Goal: Obtain resource: Obtain resource

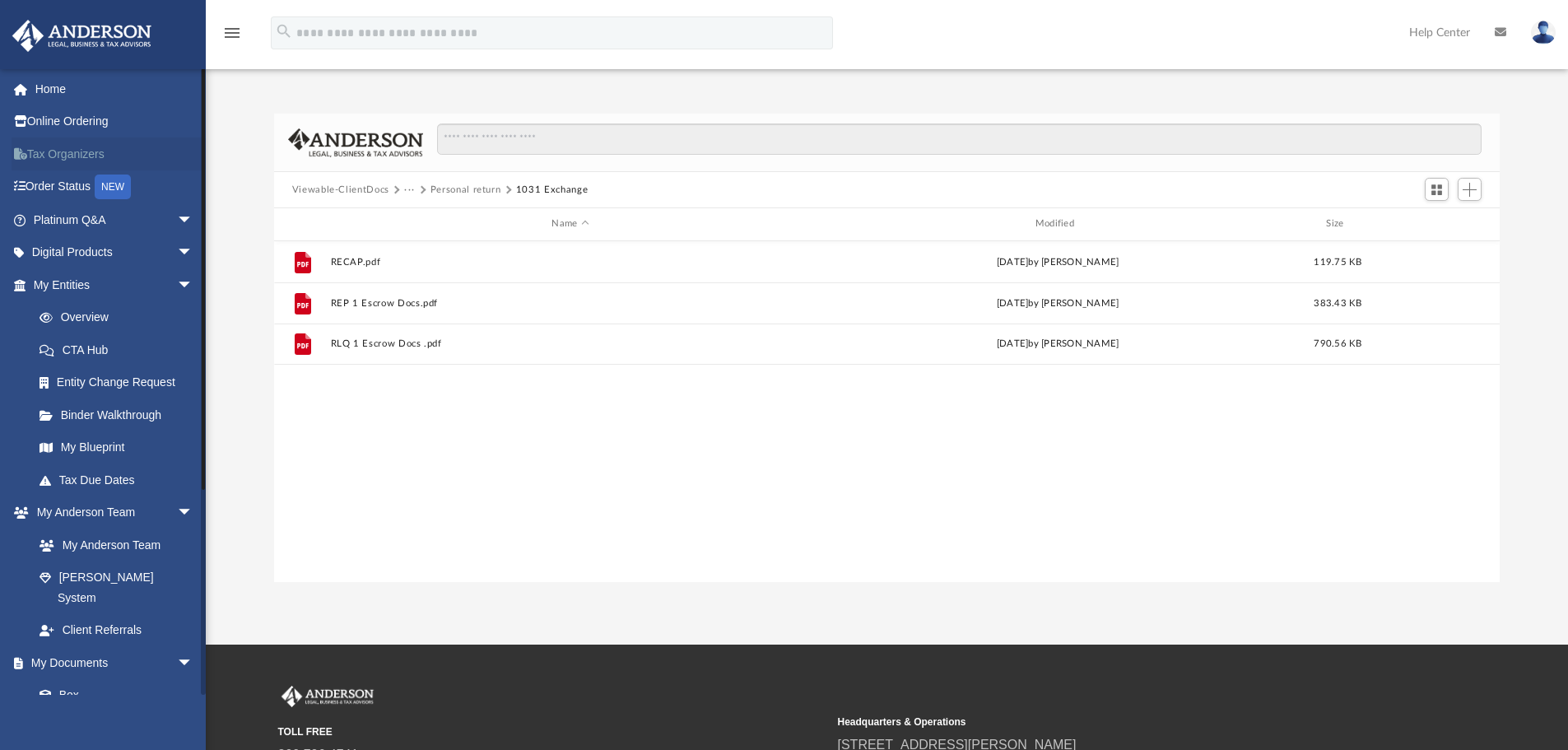
scroll to position [362, 1213]
click at [440, 187] on button "Personal return" at bounding box center [466, 191] width 71 height 15
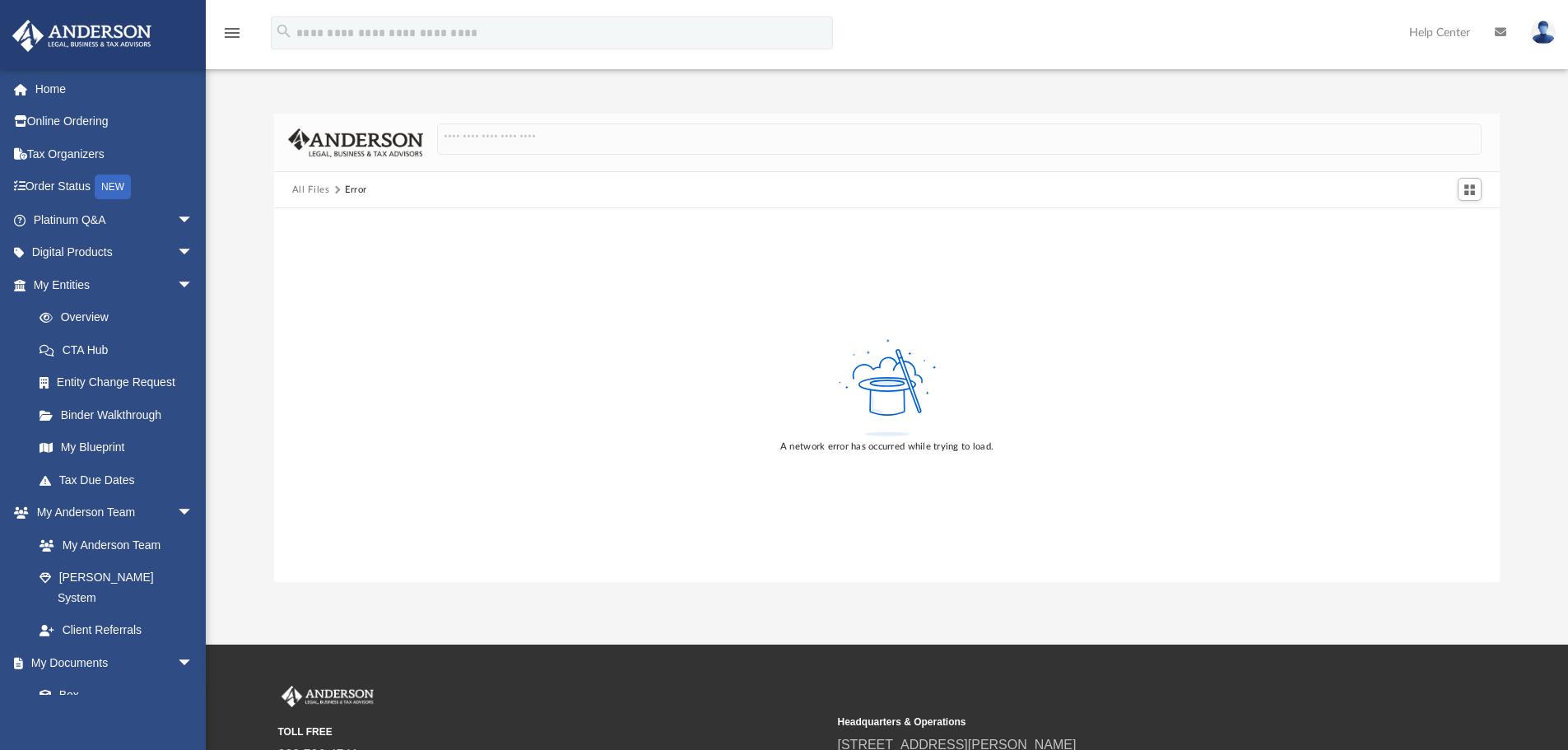
click at [321, 193] on button "All Files" at bounding box center [310, 191] width 38 height 15
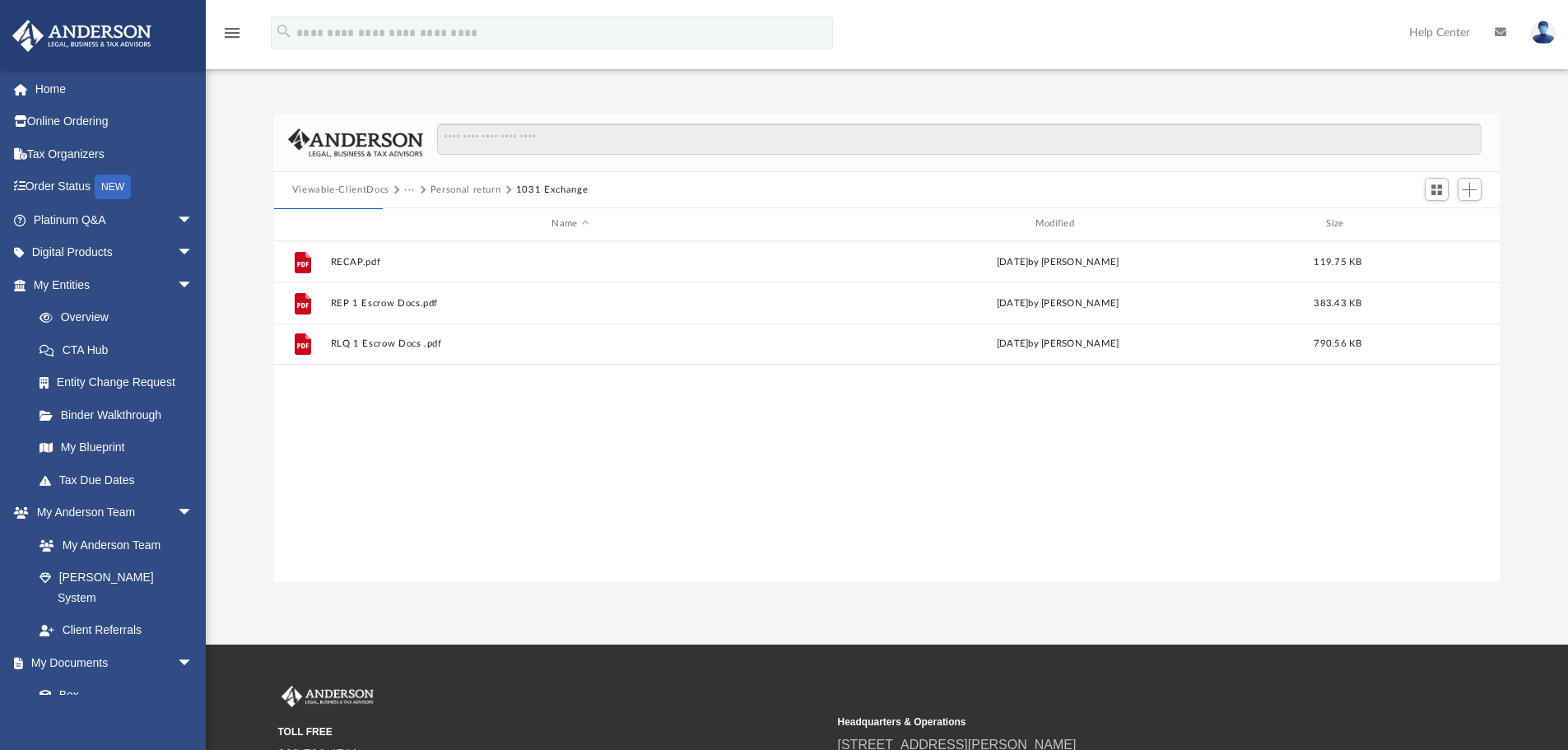
click at [343, 192] on button "Viewable-ClientDocs" at bounding box center [340, 191] width 97 height 15
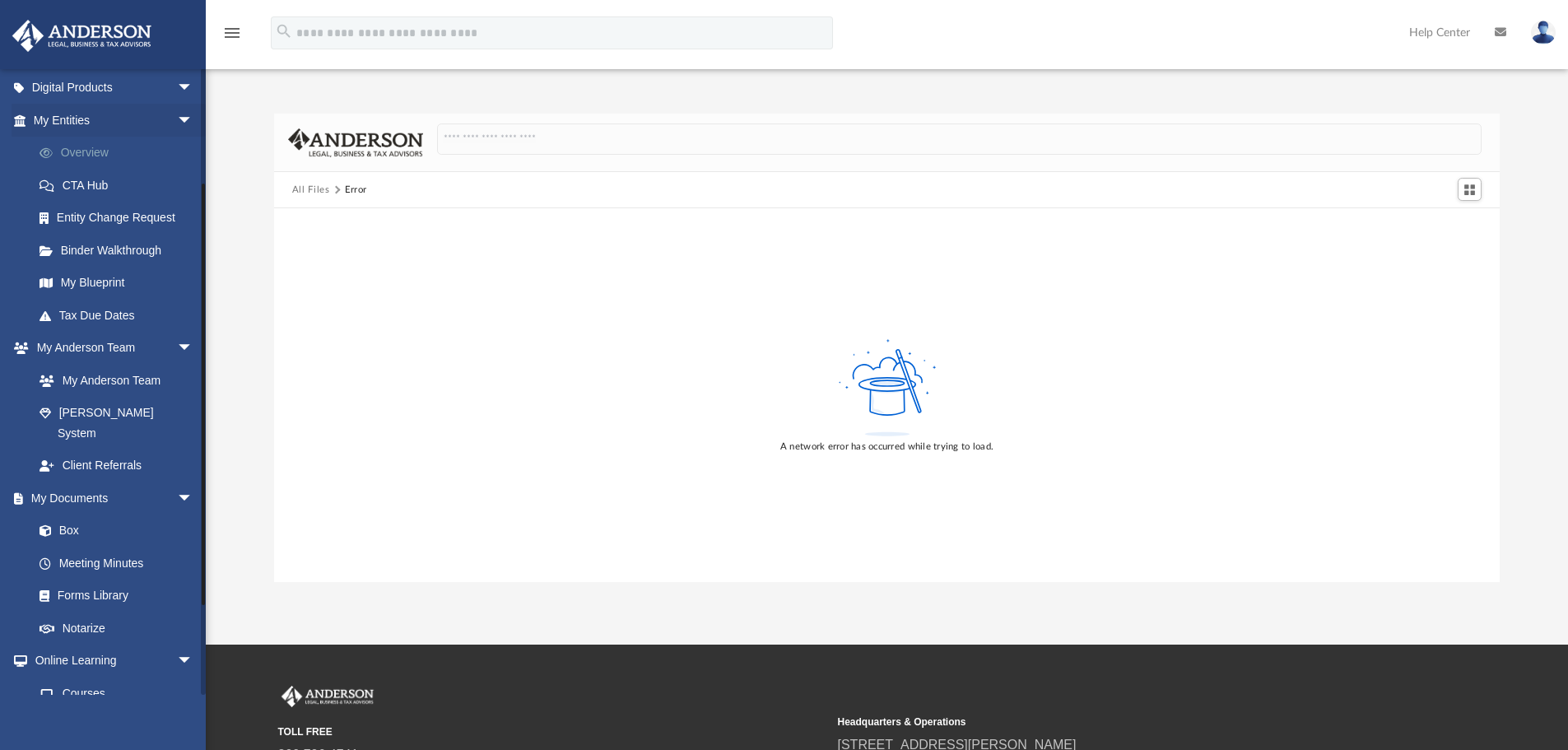
click at [79, 142] on link "Overview" at bounding box center [120, 153] width 195 height 33
click at [1540, 34] on img at bounding box center [1543, 32] width 24 height 24
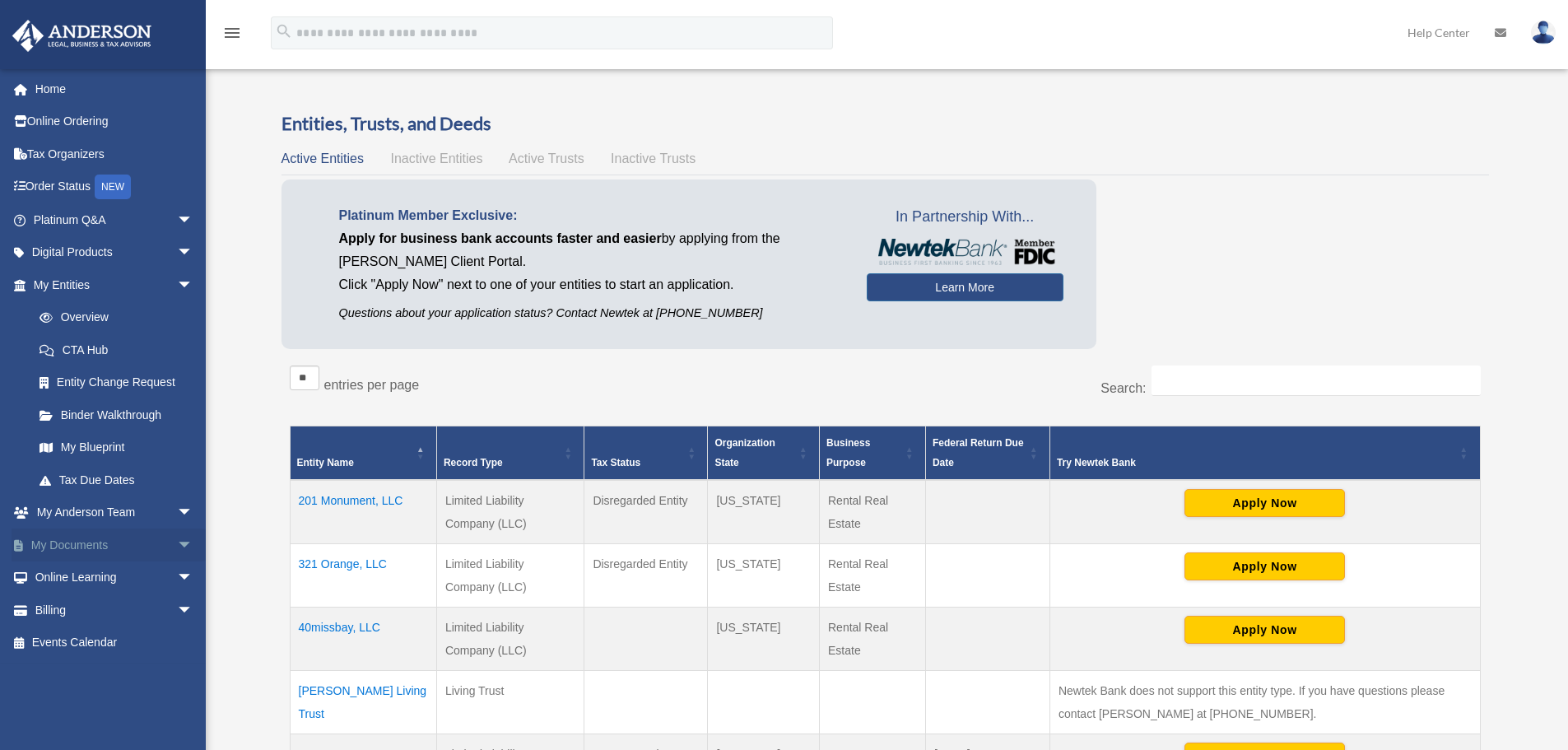
click at [83, 539] on link "My Documents arrow_drop_down" at bounding box center [115, 544] width 207 height 33
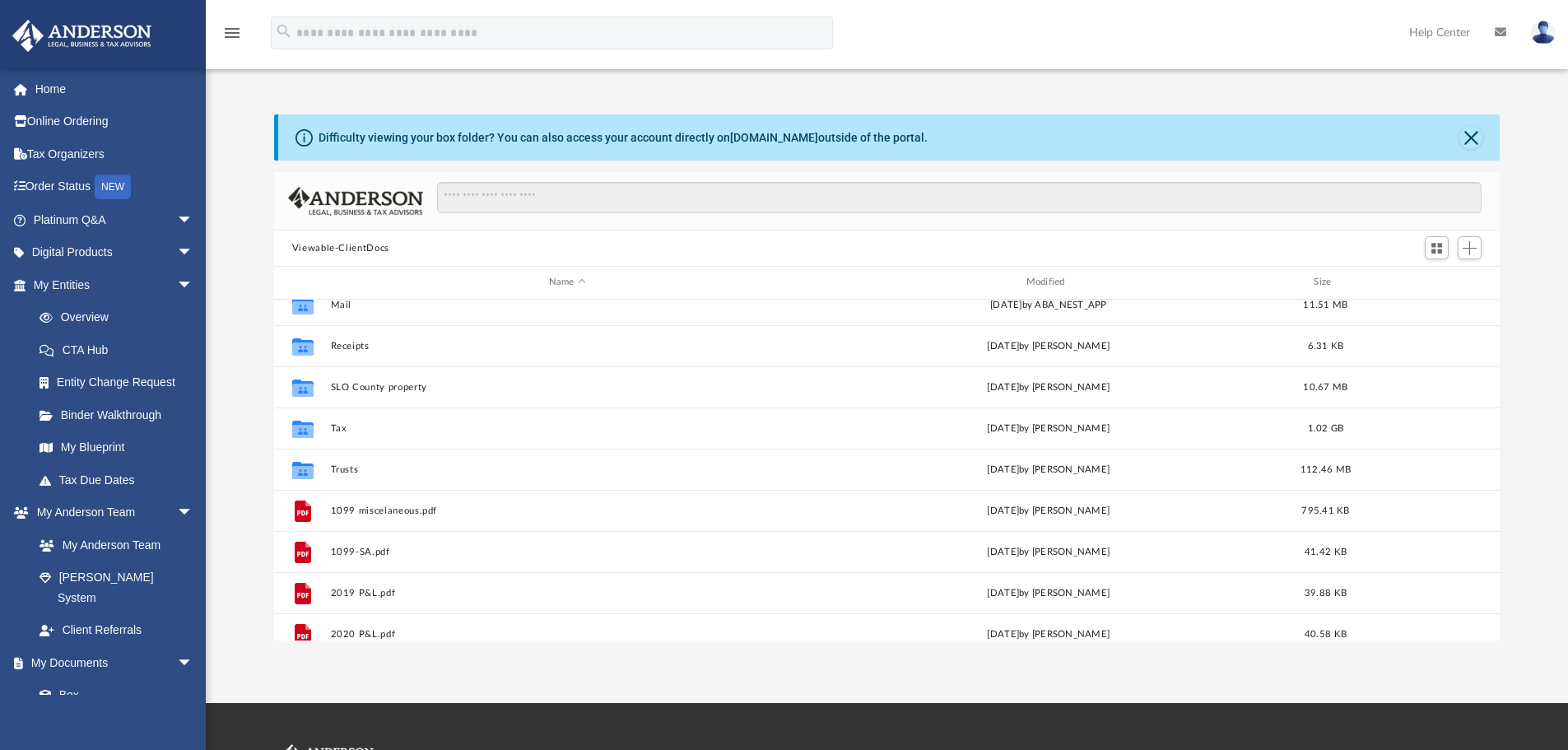
scroll to position [165, 0]
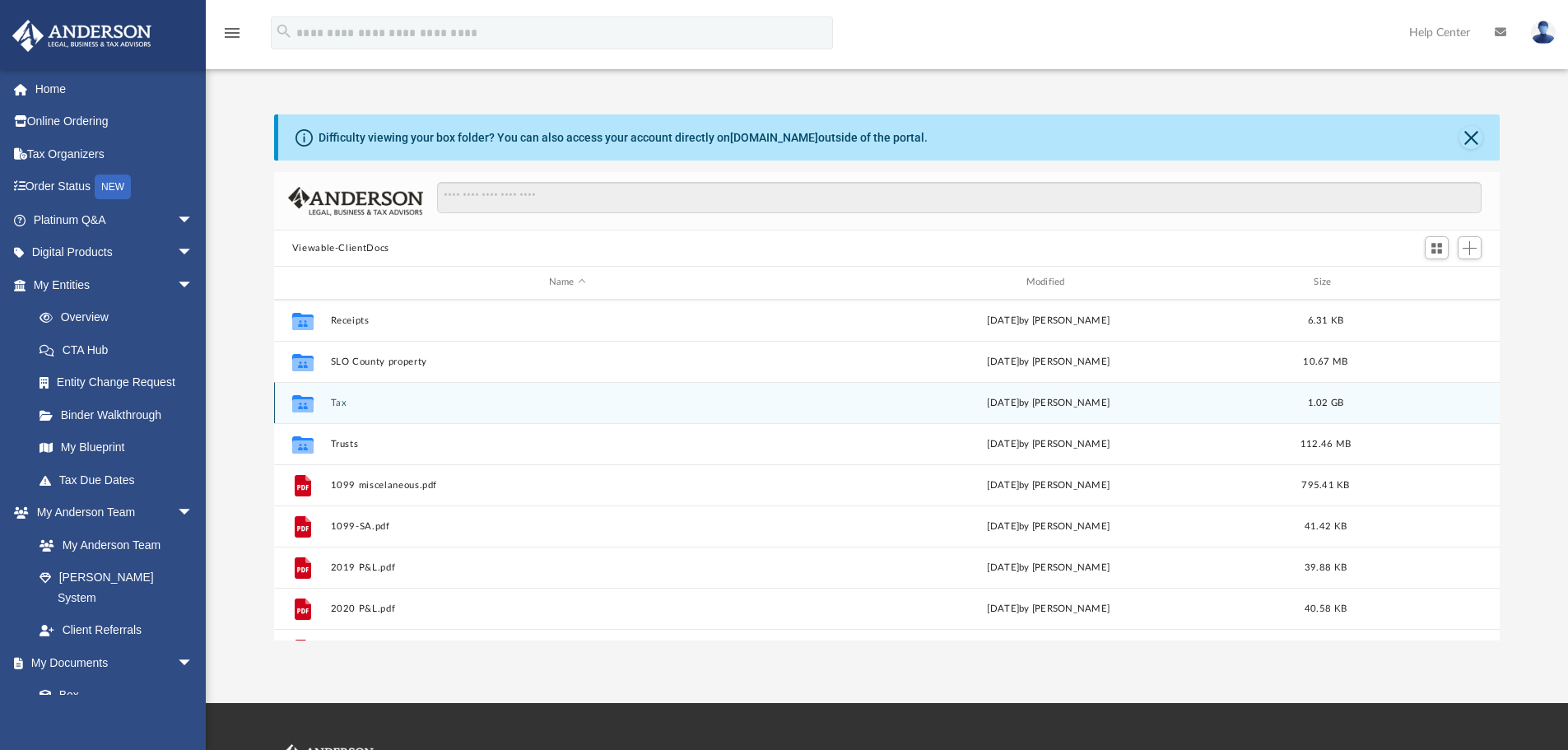
click at [337, 403] on button "Tax" at bounding box center [567, 402] width 474 height 11
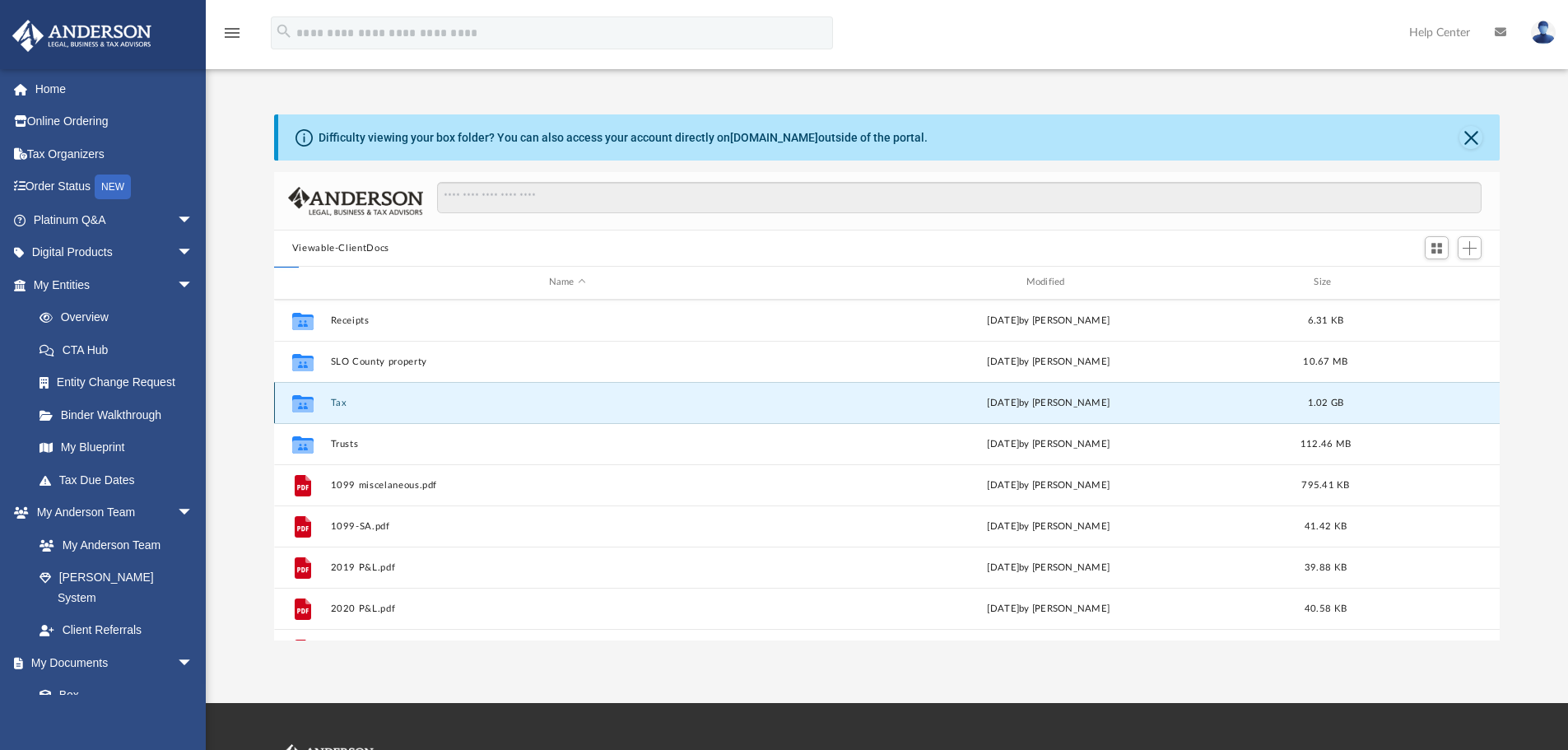
click at [337, 403] on button "Tax" at bounding box center [567, 402] width 474 height 11
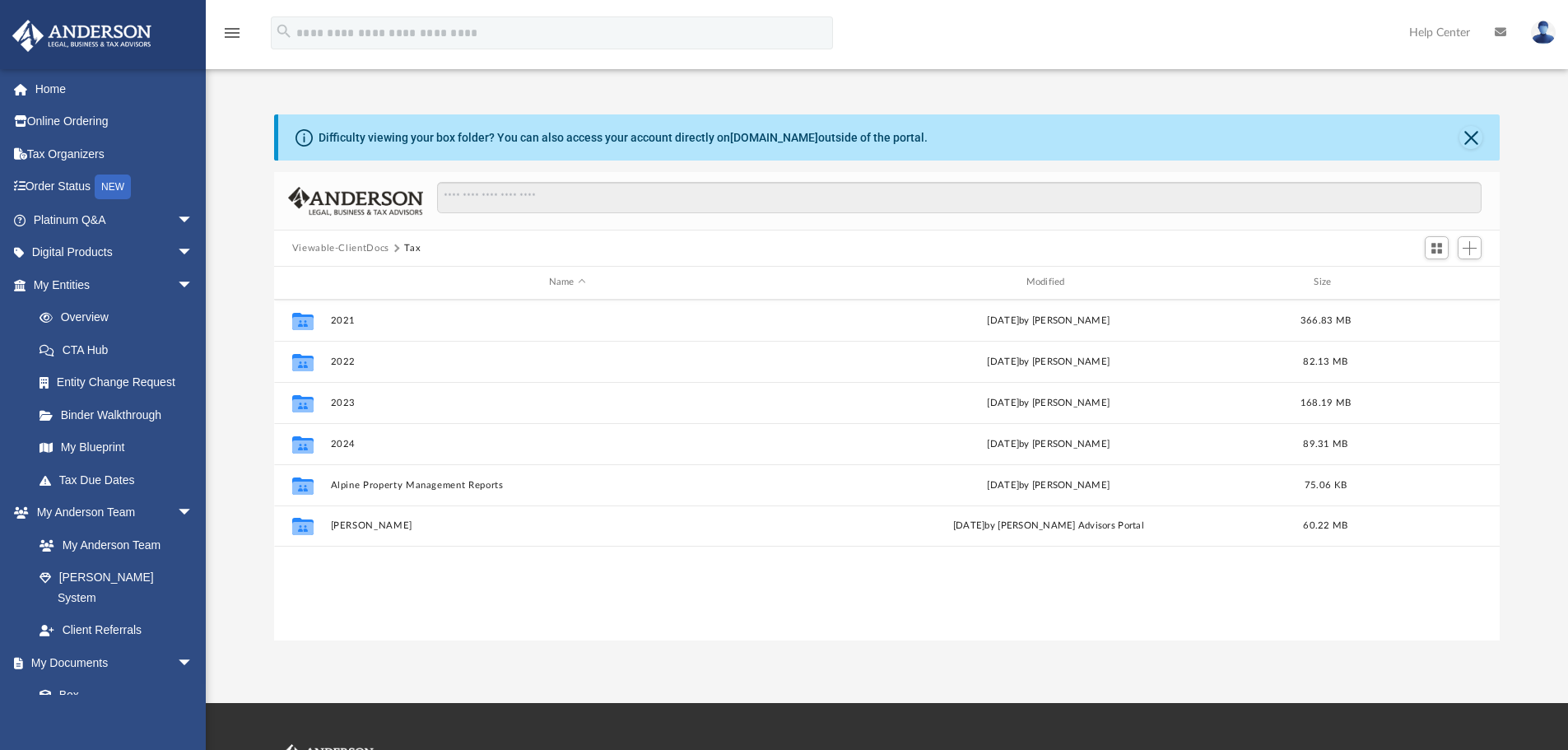
scroll to position [0, 0]
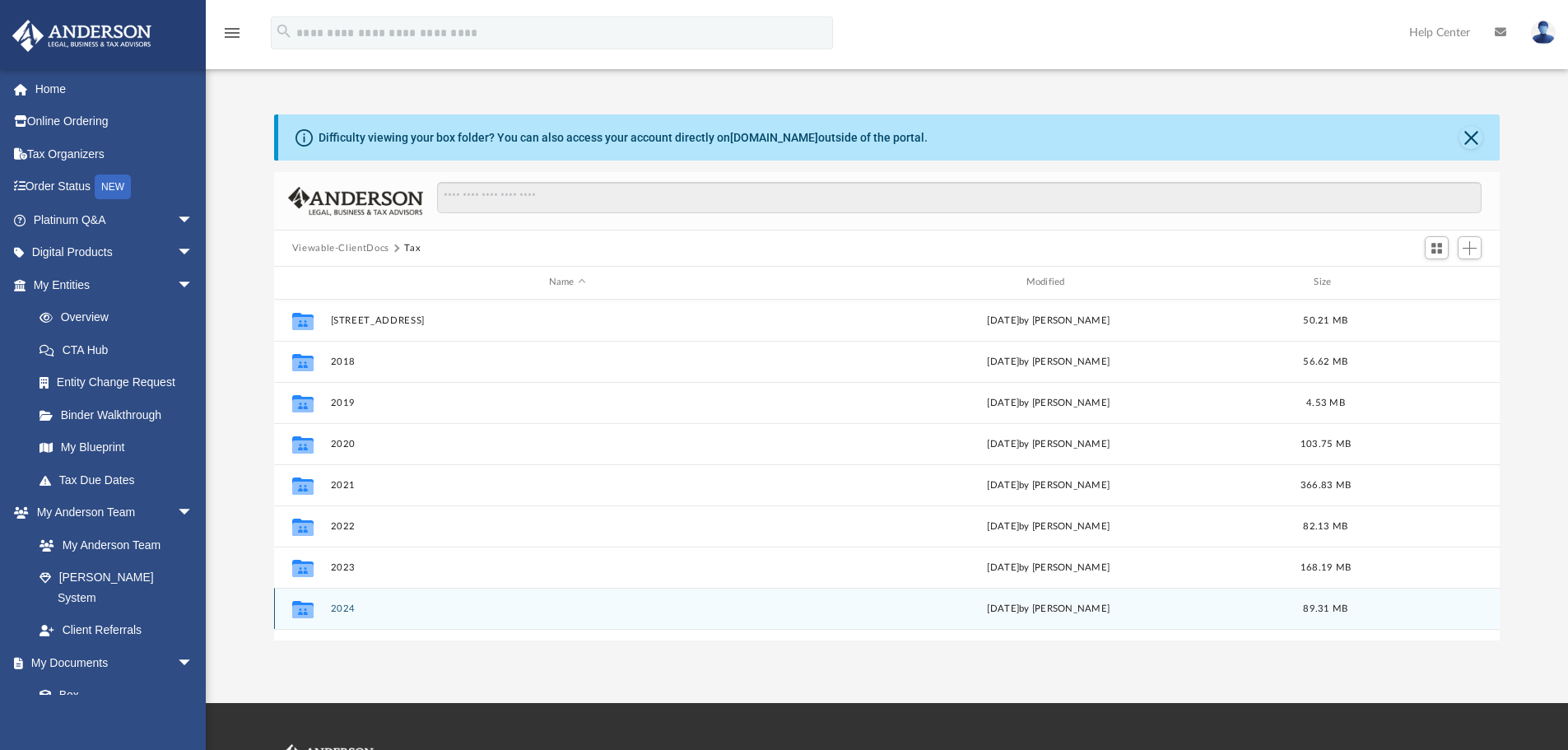
click at [343, 607] on button "2024" at bounding box center [567, 608] width 474 height 11
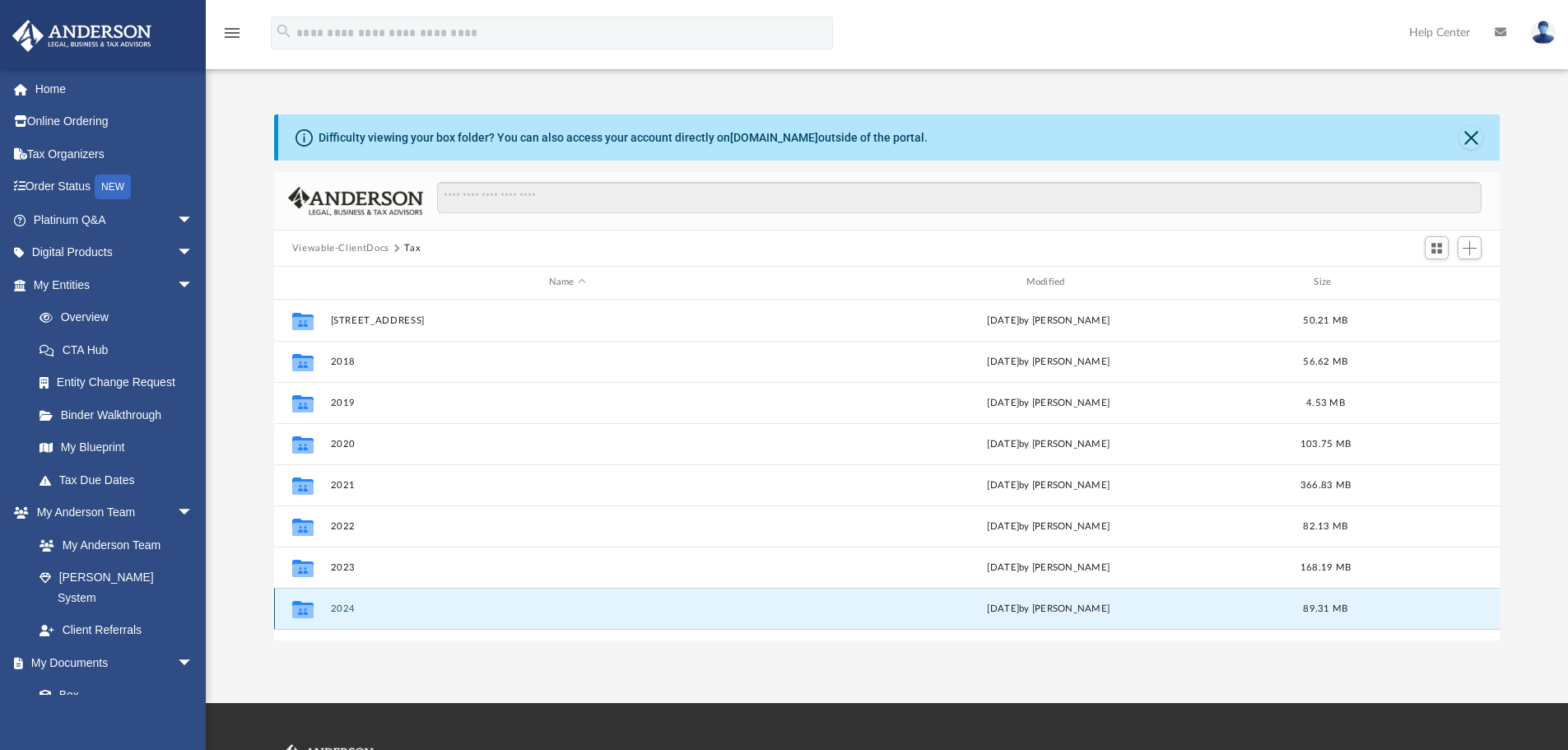
click at [343, 607] on button "2024" at bounding box center [567, 608] width 474 height 11
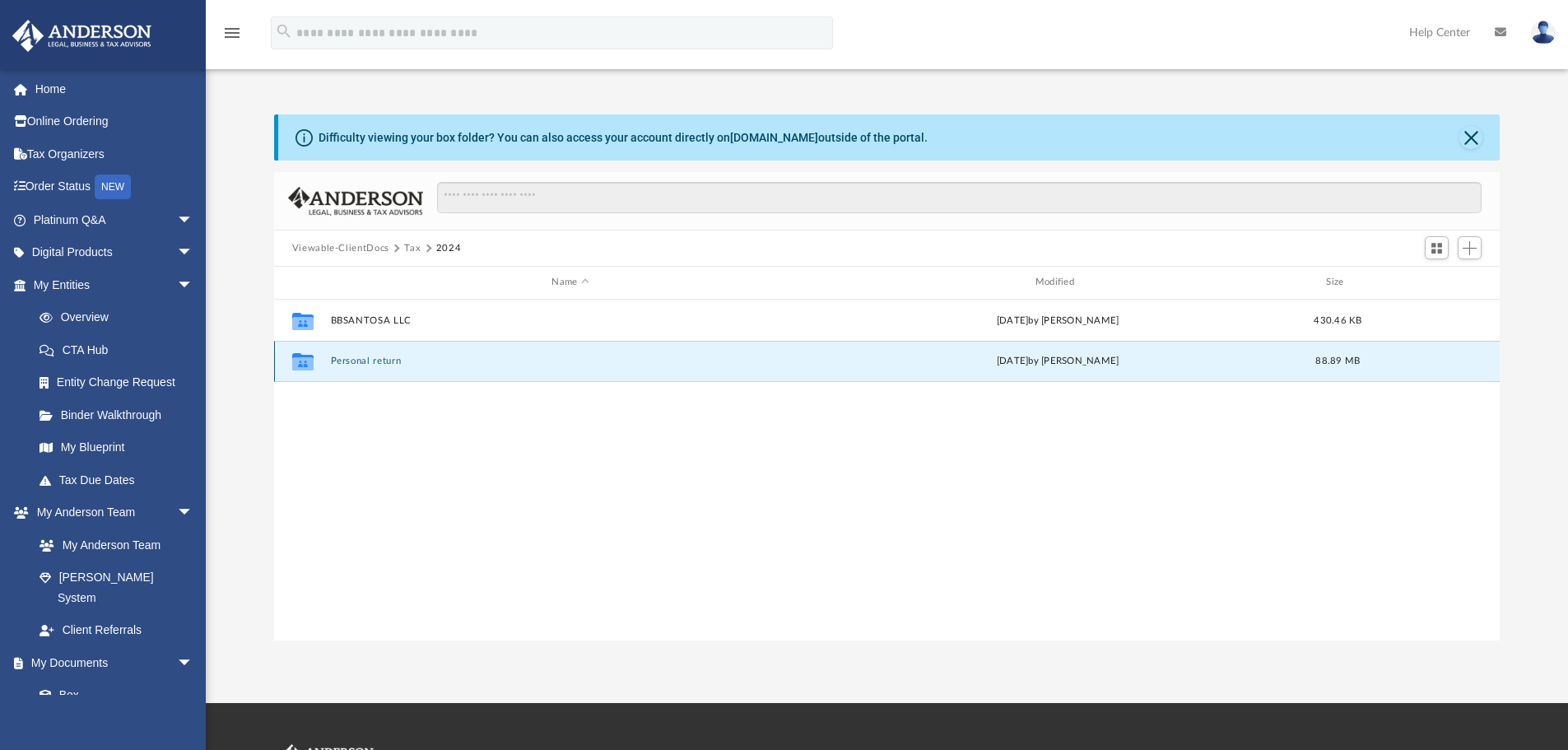
click at [389, 362] on button "Personal return" at bounding box center [569, 361] width 480 height 11
click at [389, 361] on button "Personal return" at bounding box center [569, 361] width 480 height 11
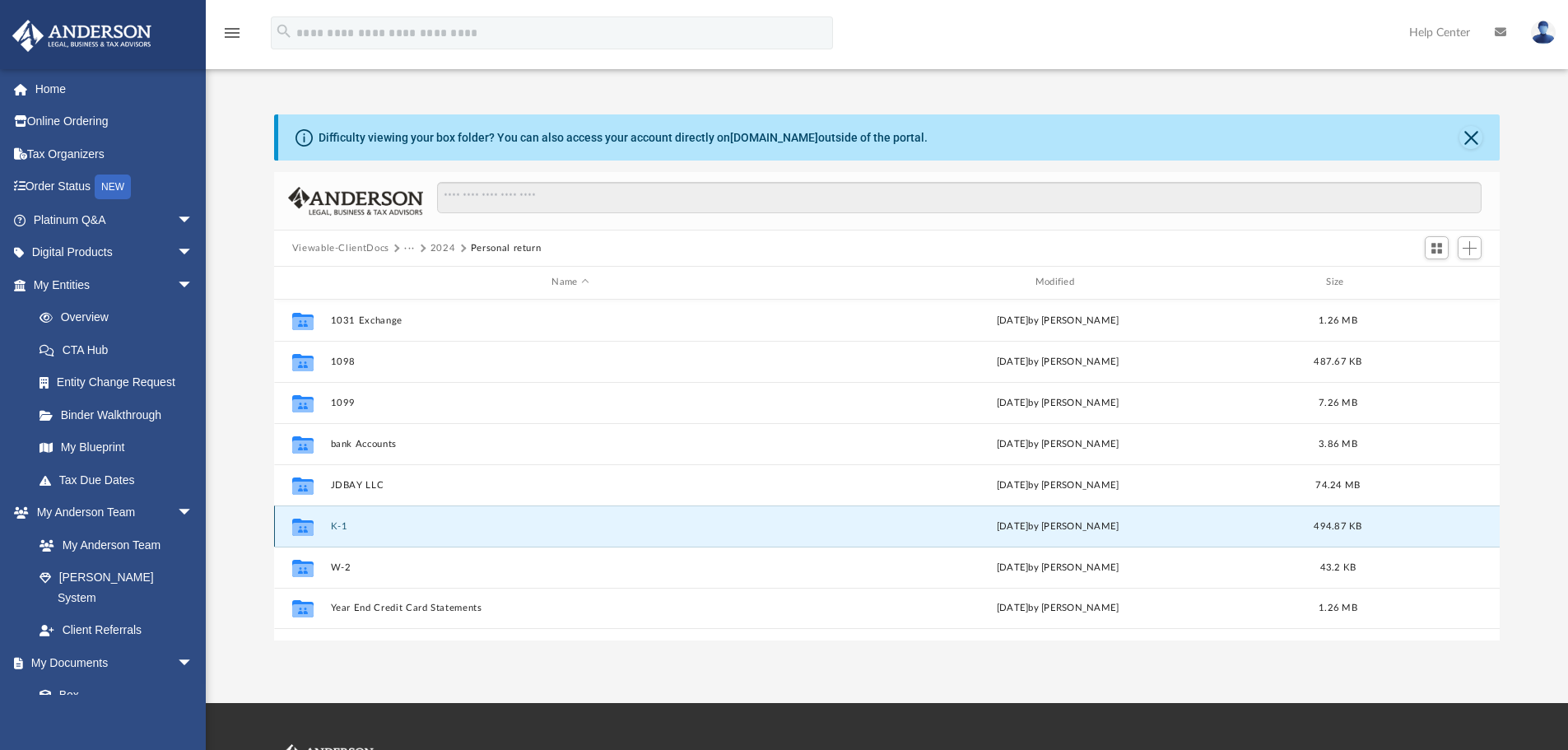
click at [344, 524] on button "K-1" at bounding box center [569, 526] width 480 height 11
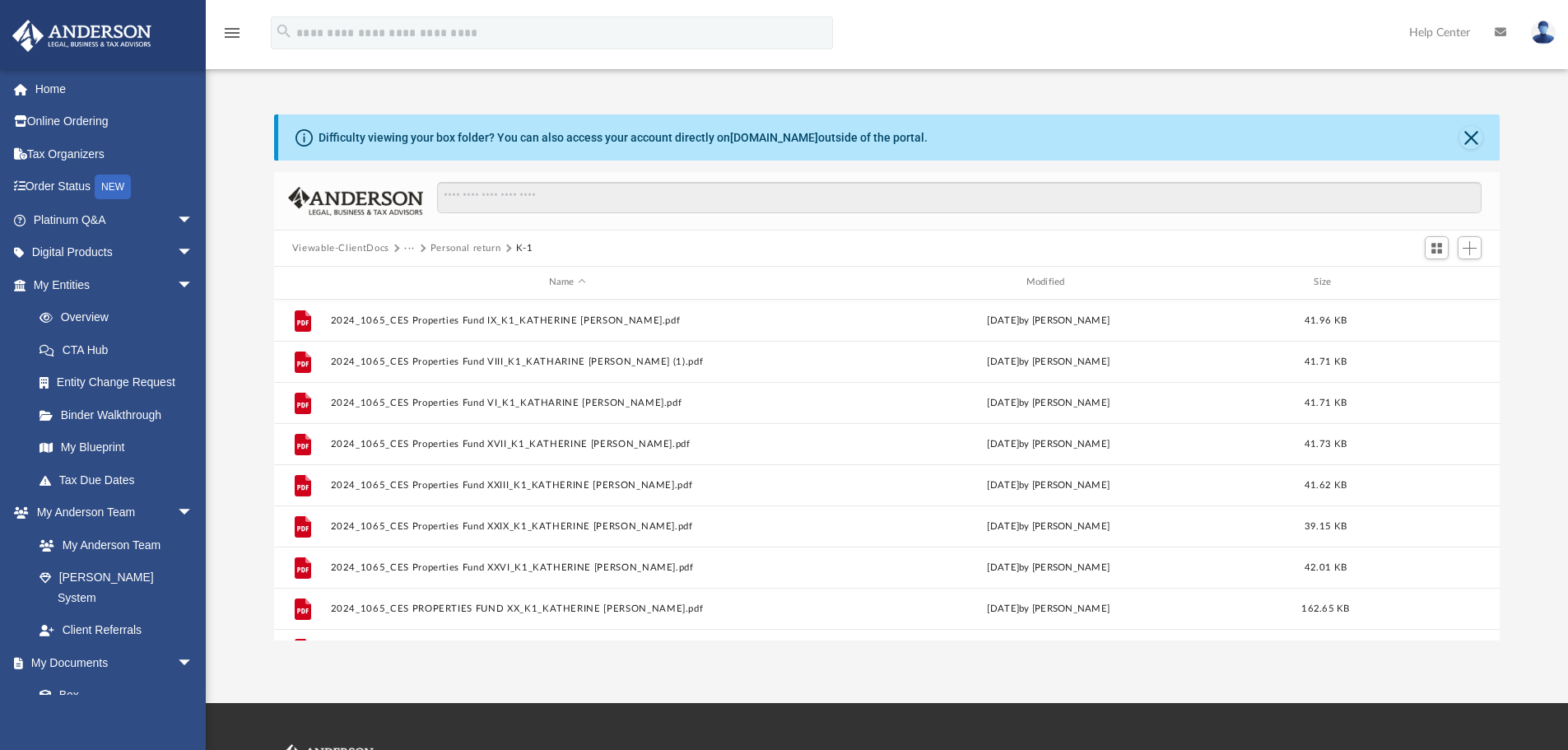
click at [465, 248] on button "Personal return" at bounding box center [466, 249] width 71 height 15
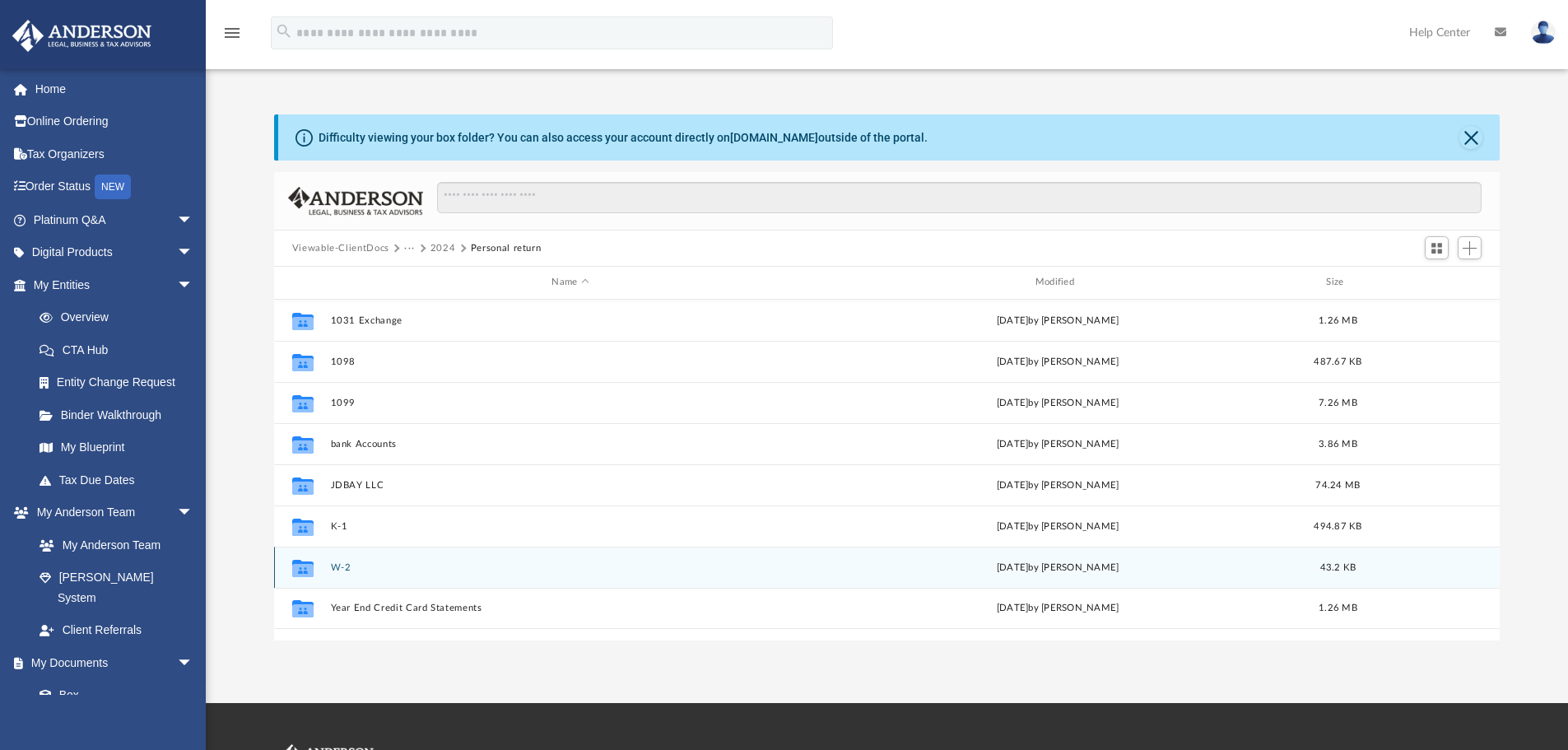
scroll to position [83, 0]
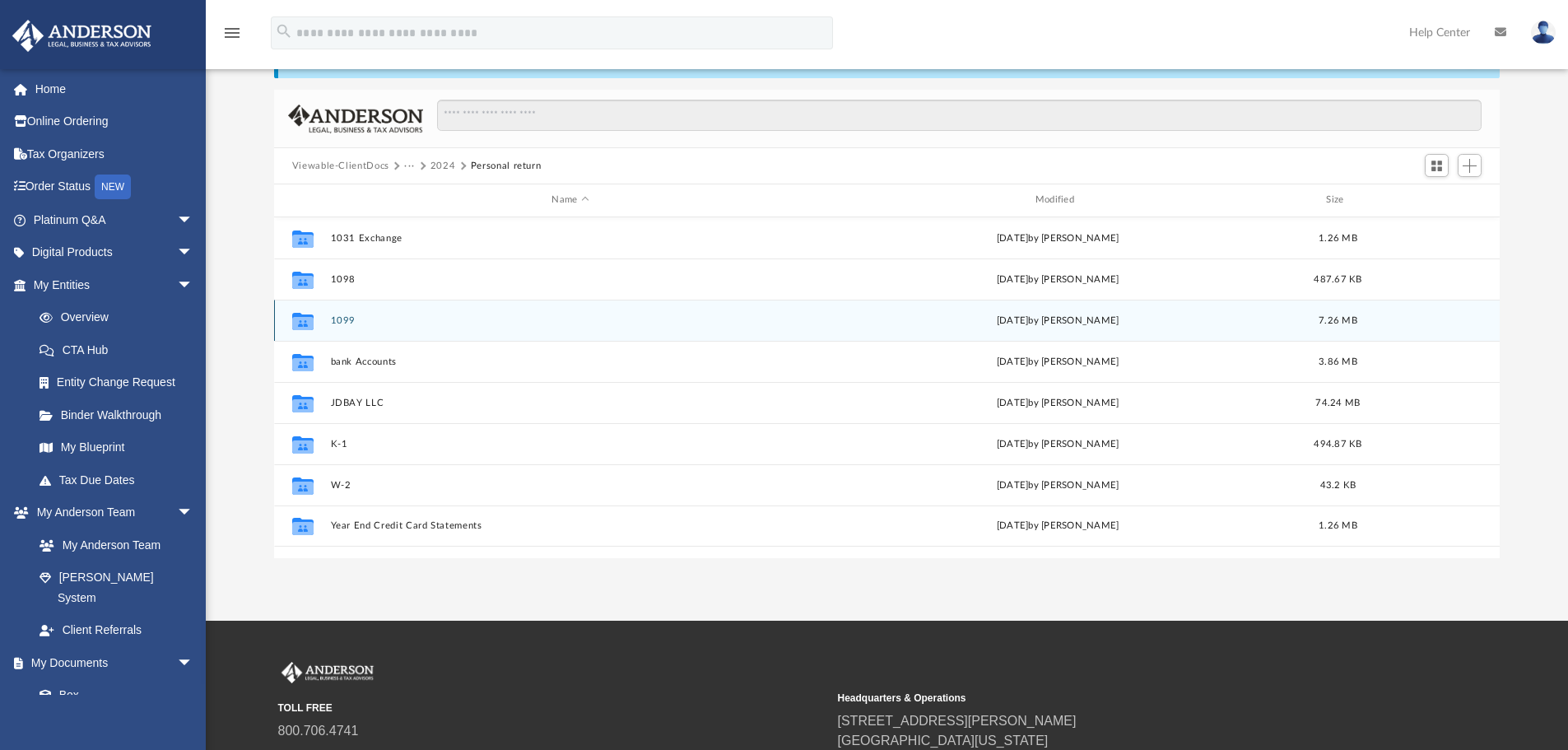
click at [340, 318] on button "1099" at bounding box center [569, 321] width 480 height 11
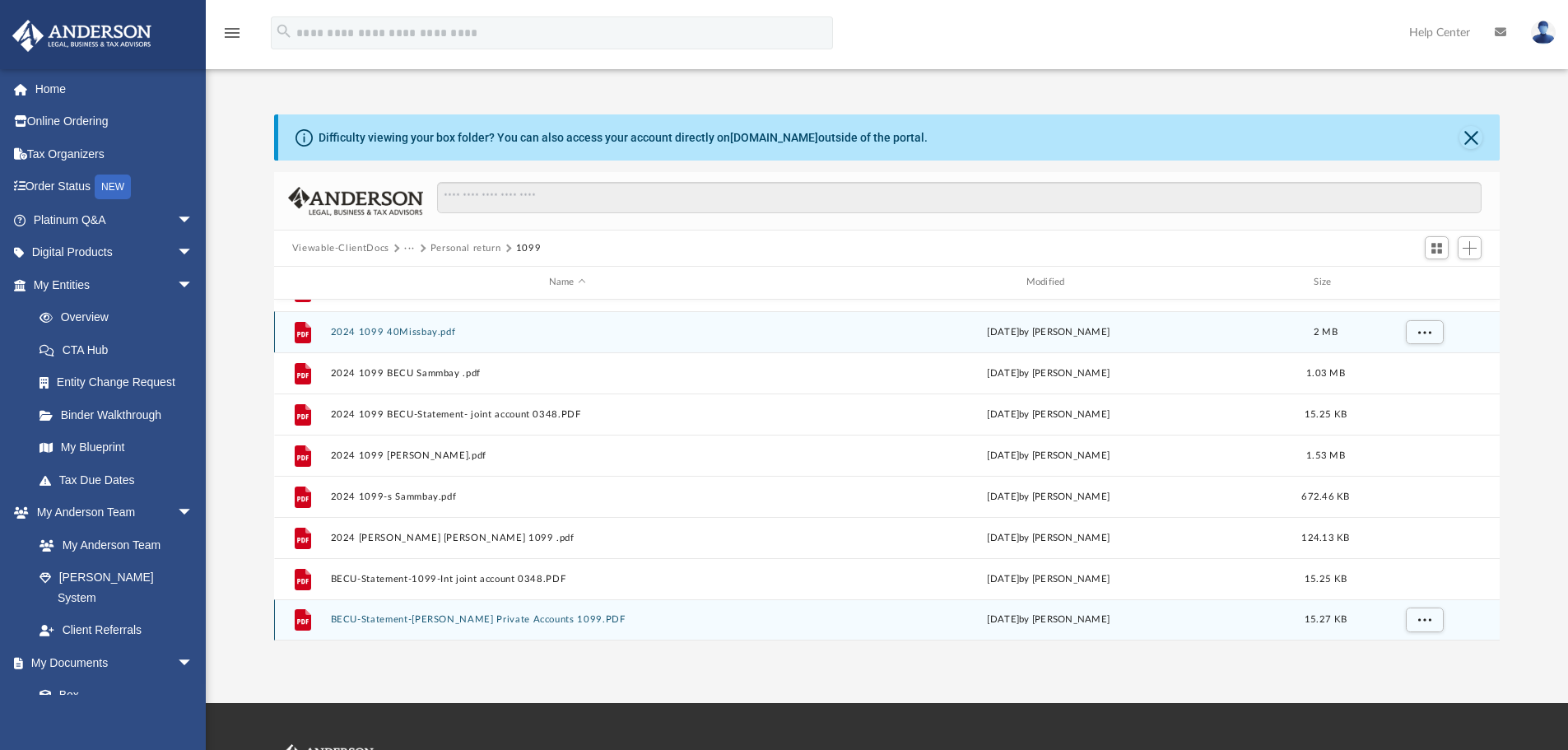
scroll to position [165, 0]
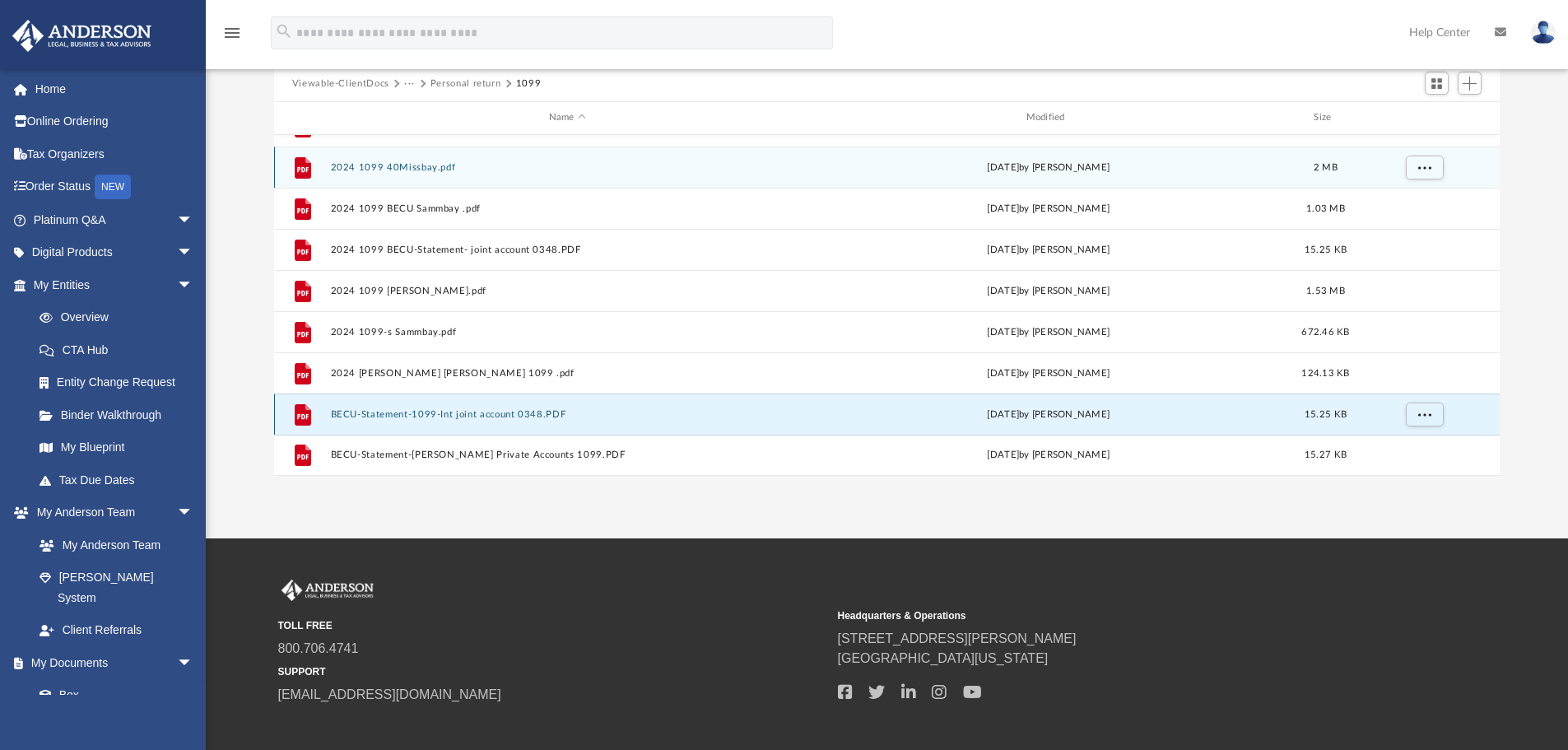
click at [433, 413] on button "BECU-Statement-1099-Int joint account 0348.PDF" at bounding box center [567, 414] width 474 height 11
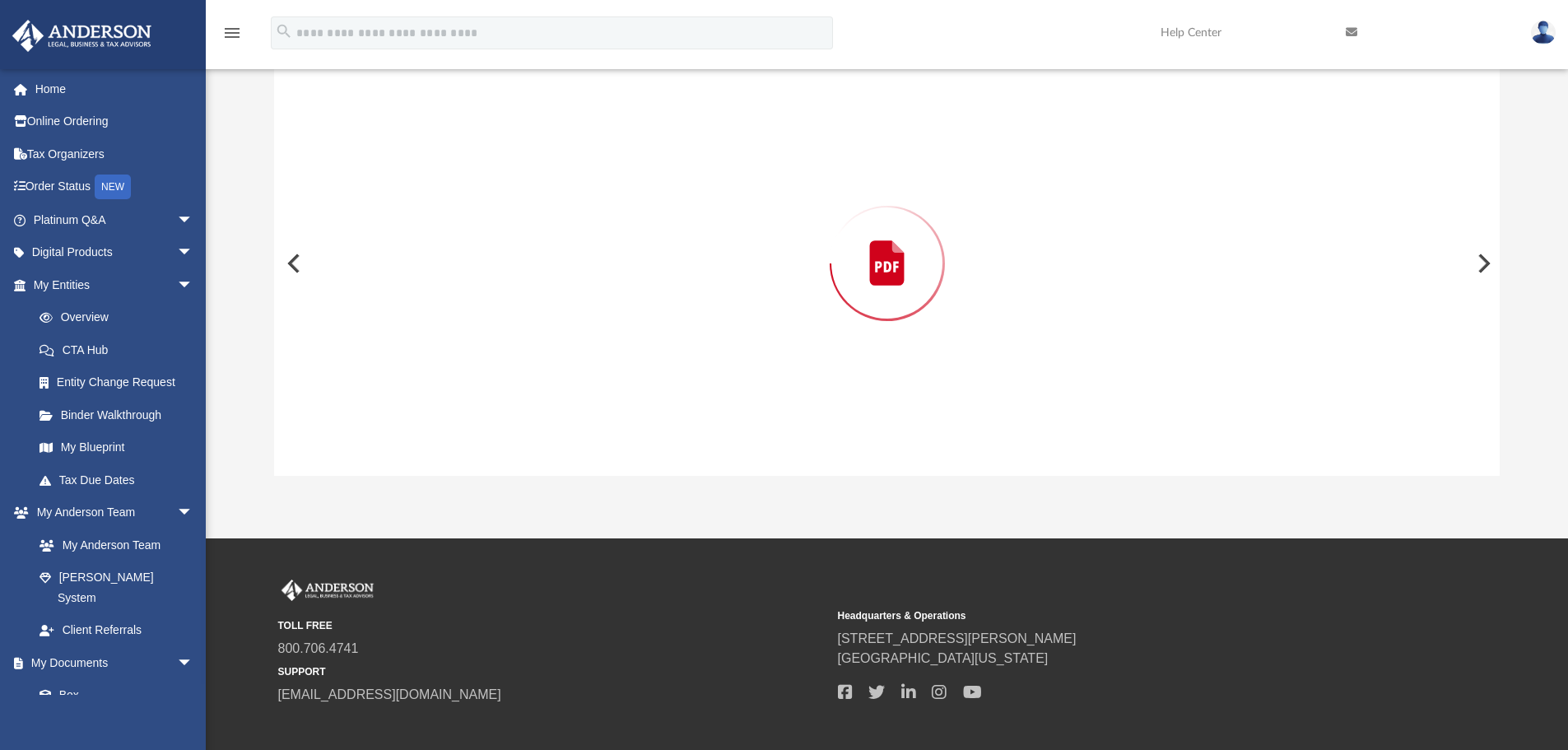
click at [433, 413] on div "Preview" at bounding box center [887, 263] width 1226 height 425
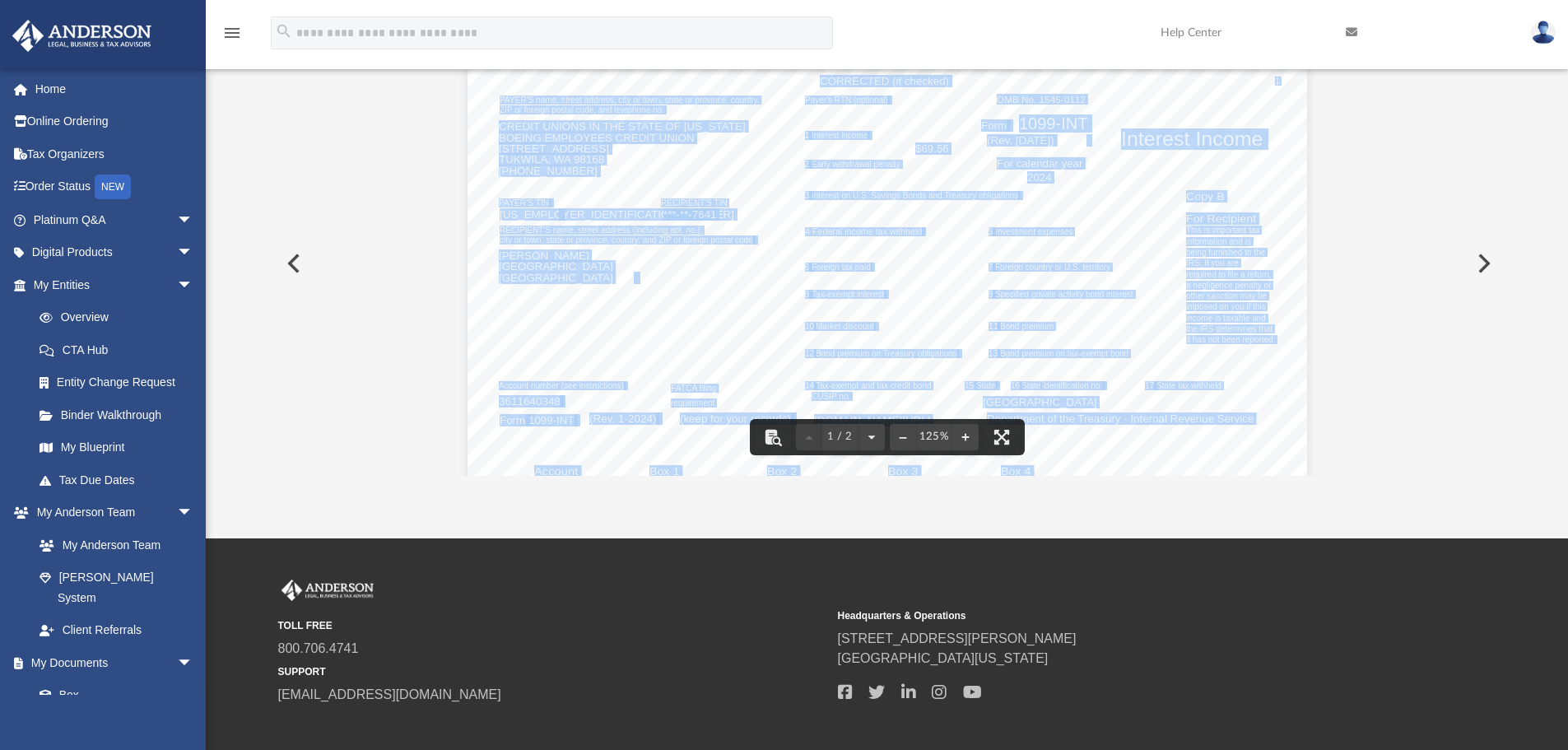
scroll to position [0, 0]
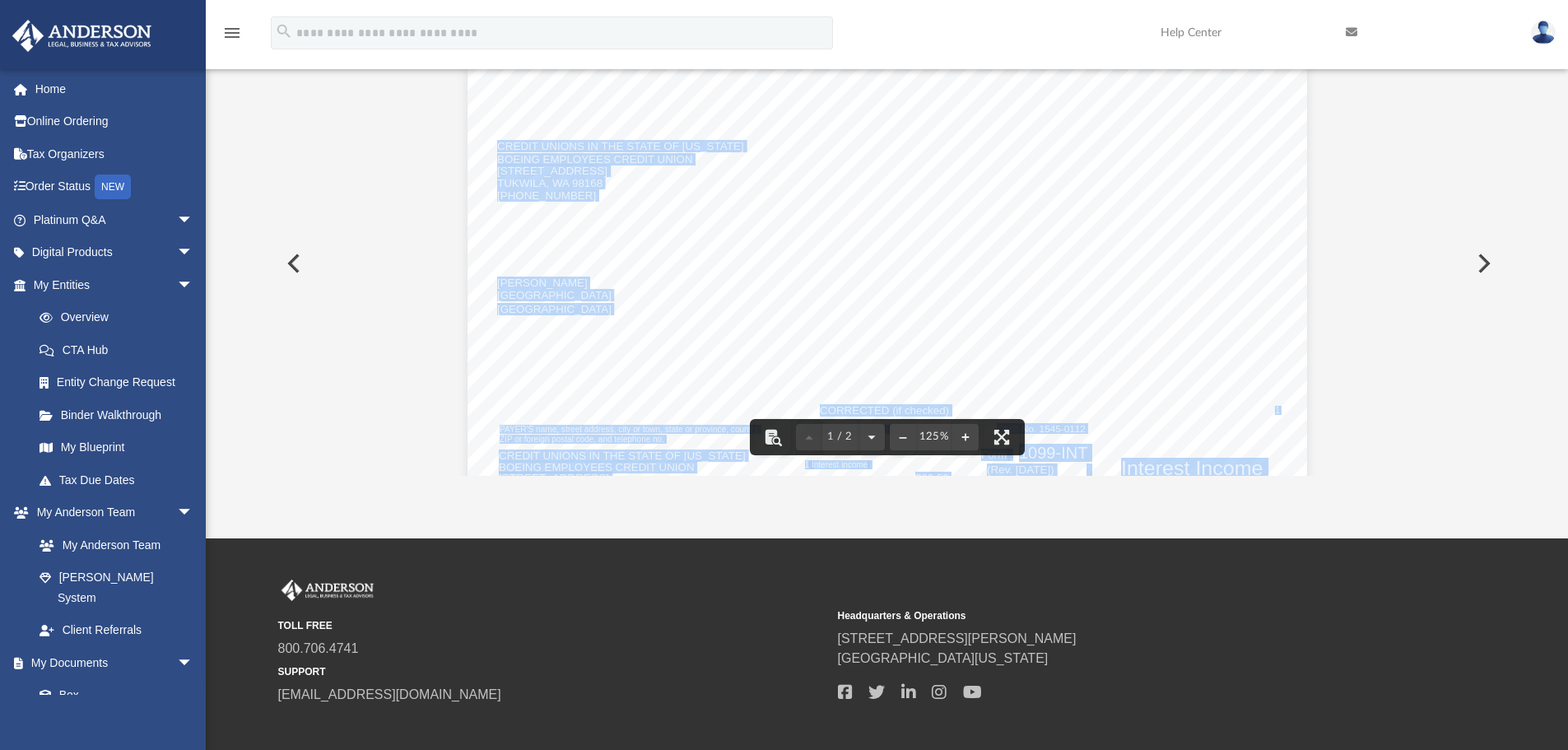
click at [299, 268] on button "Preview" at bounding box center [292, 263] width 36 height 46
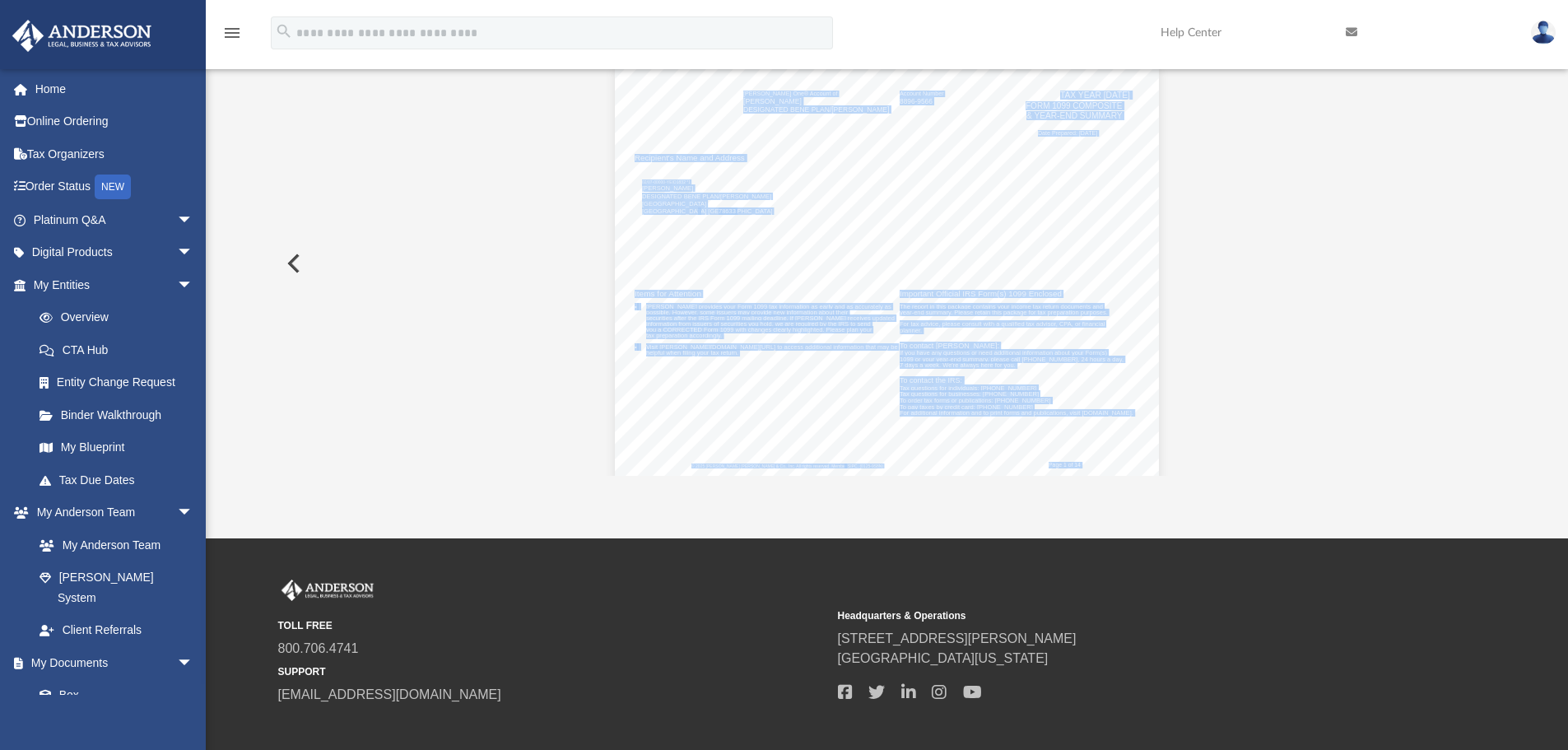
click at [299, 268] on button "Preview" at bounding box center [292, 263] width 36 height 46
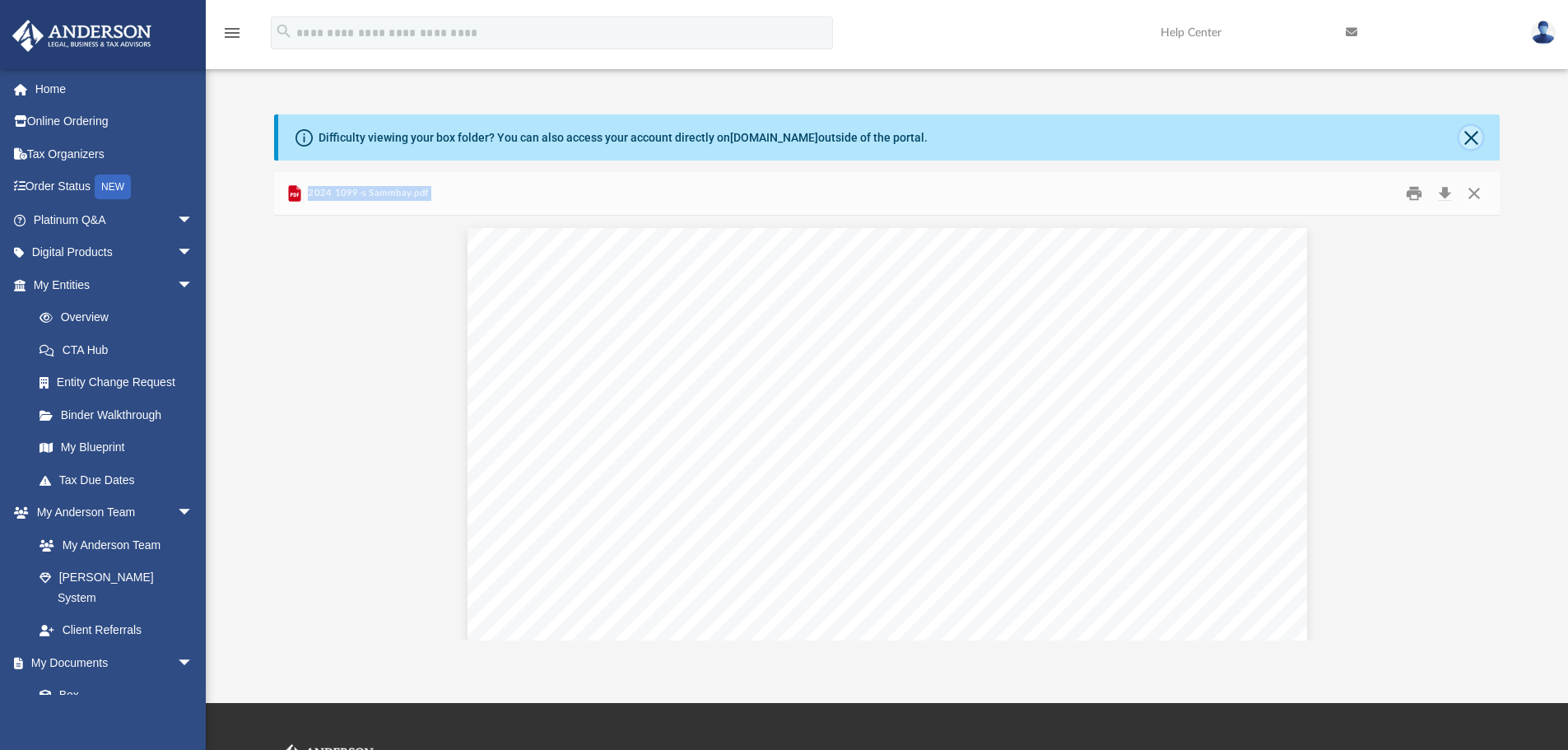
click at [1476, 133] on button "Close" at bounding box center [1470, 137] width 23 height 23
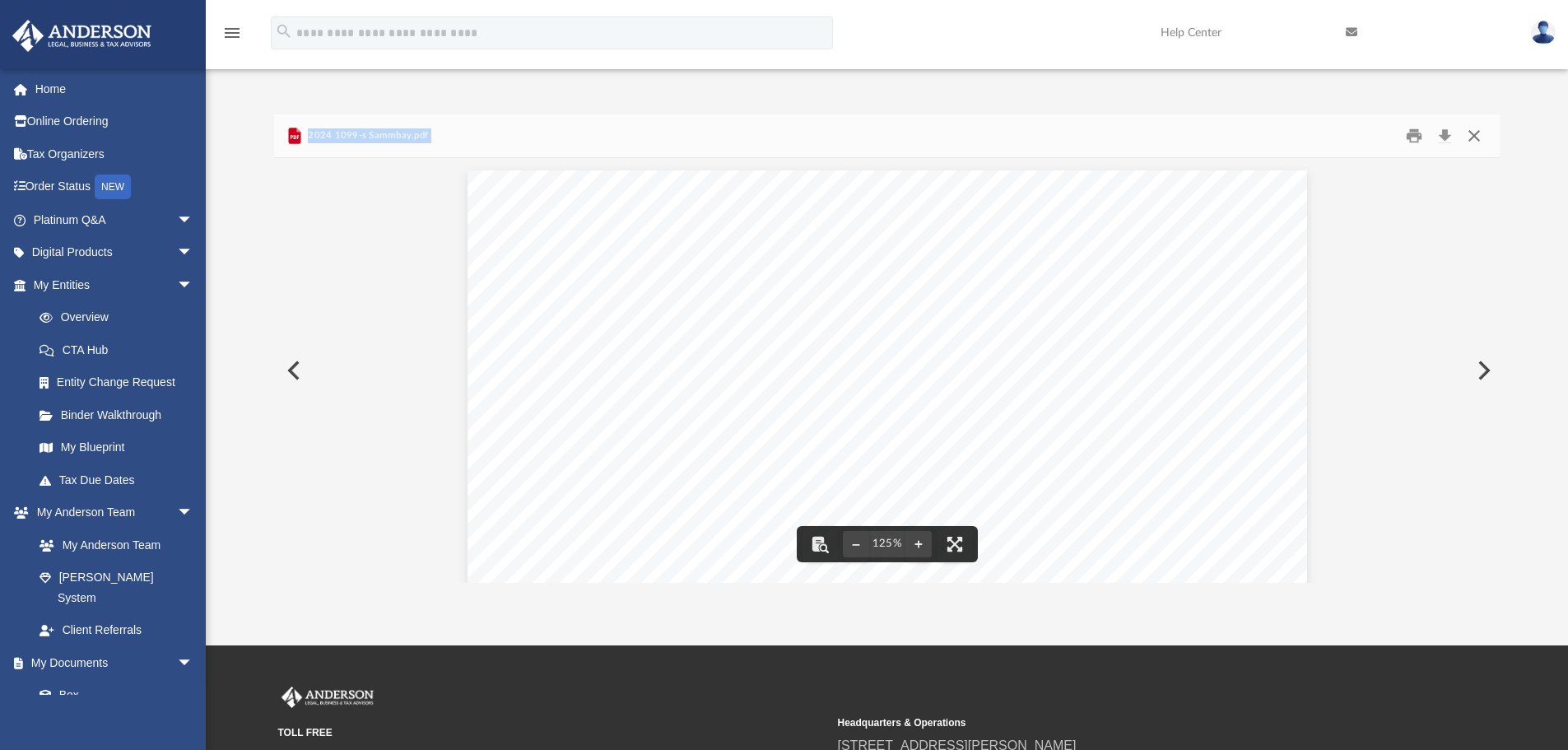
click at [1470, 136] on button "Close" at bounding box center [1474, 136] width 30 height 25
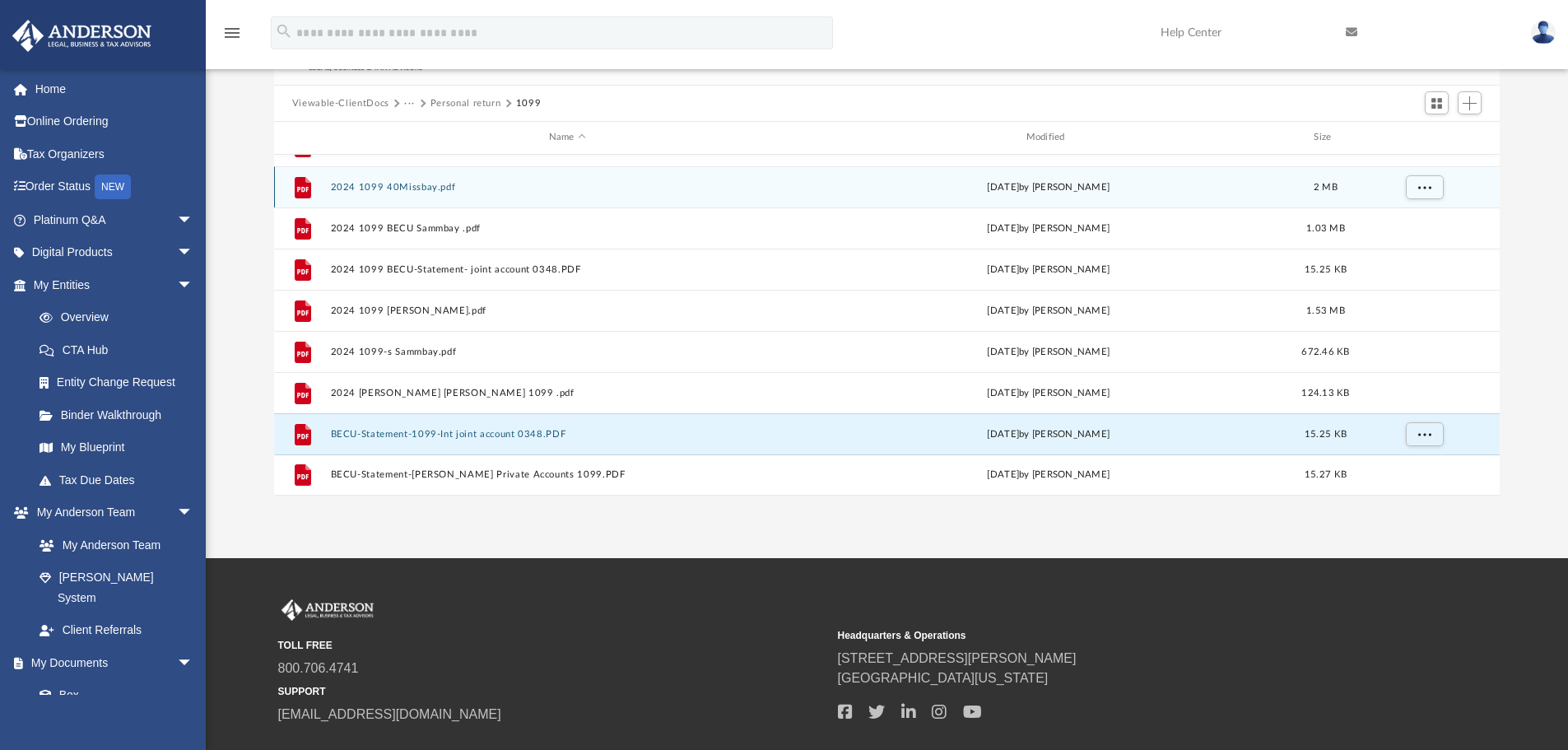
scroll to position [165, 0]
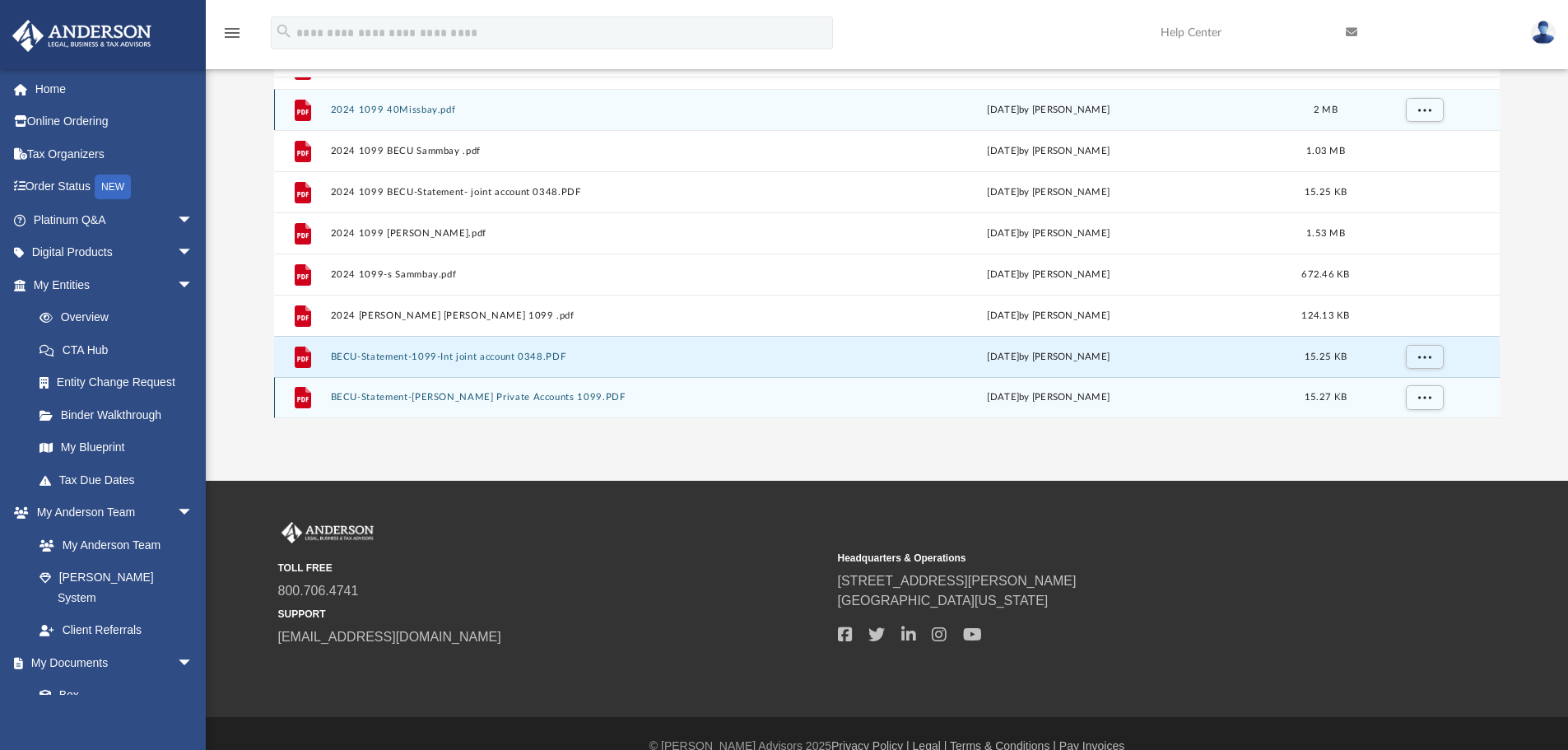
click at [429, 397] on button "BECU-Statement-Kate Private Accounts 1099.PDF" at bounding box center [567, 397] width 474 height 11
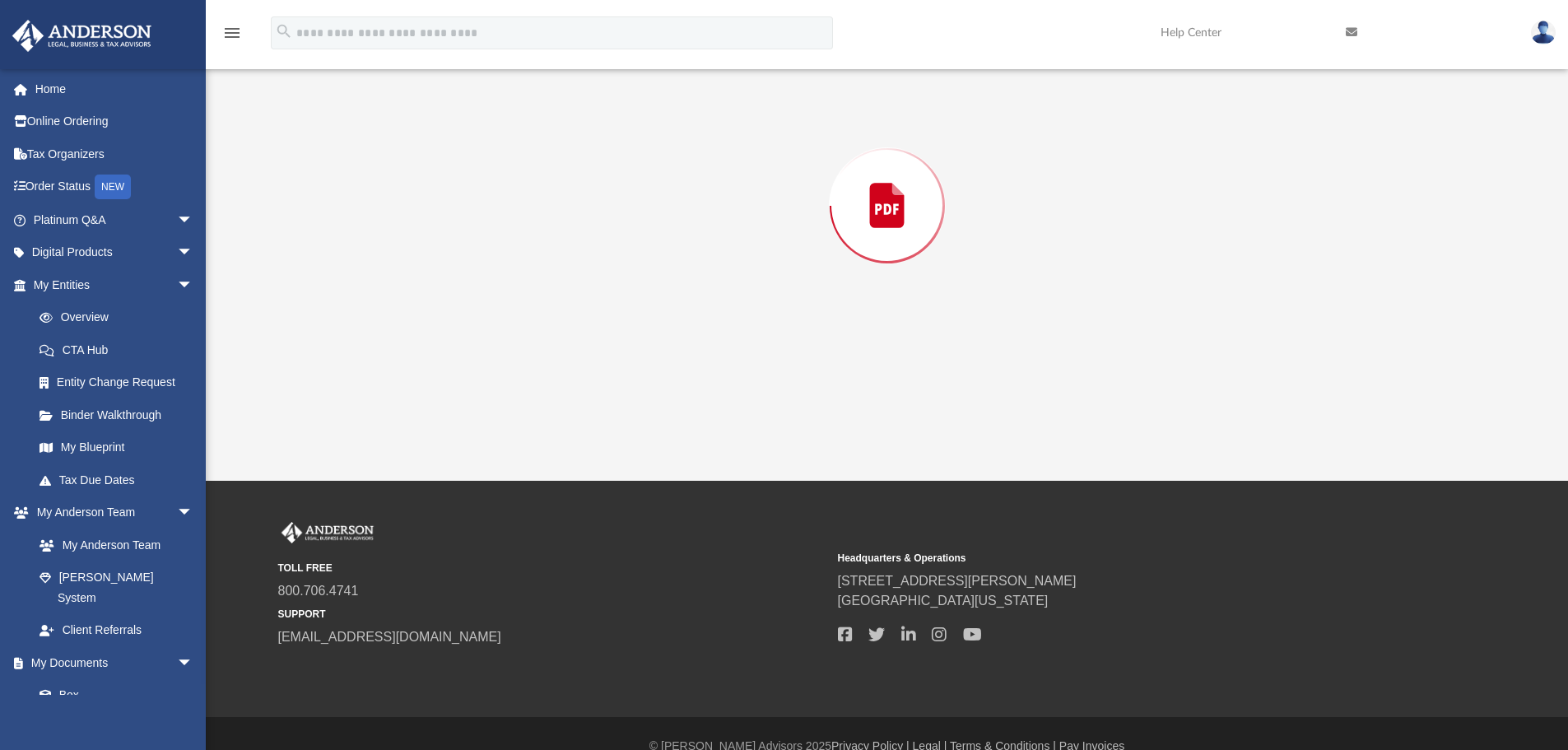
scroll to position [115, 0]
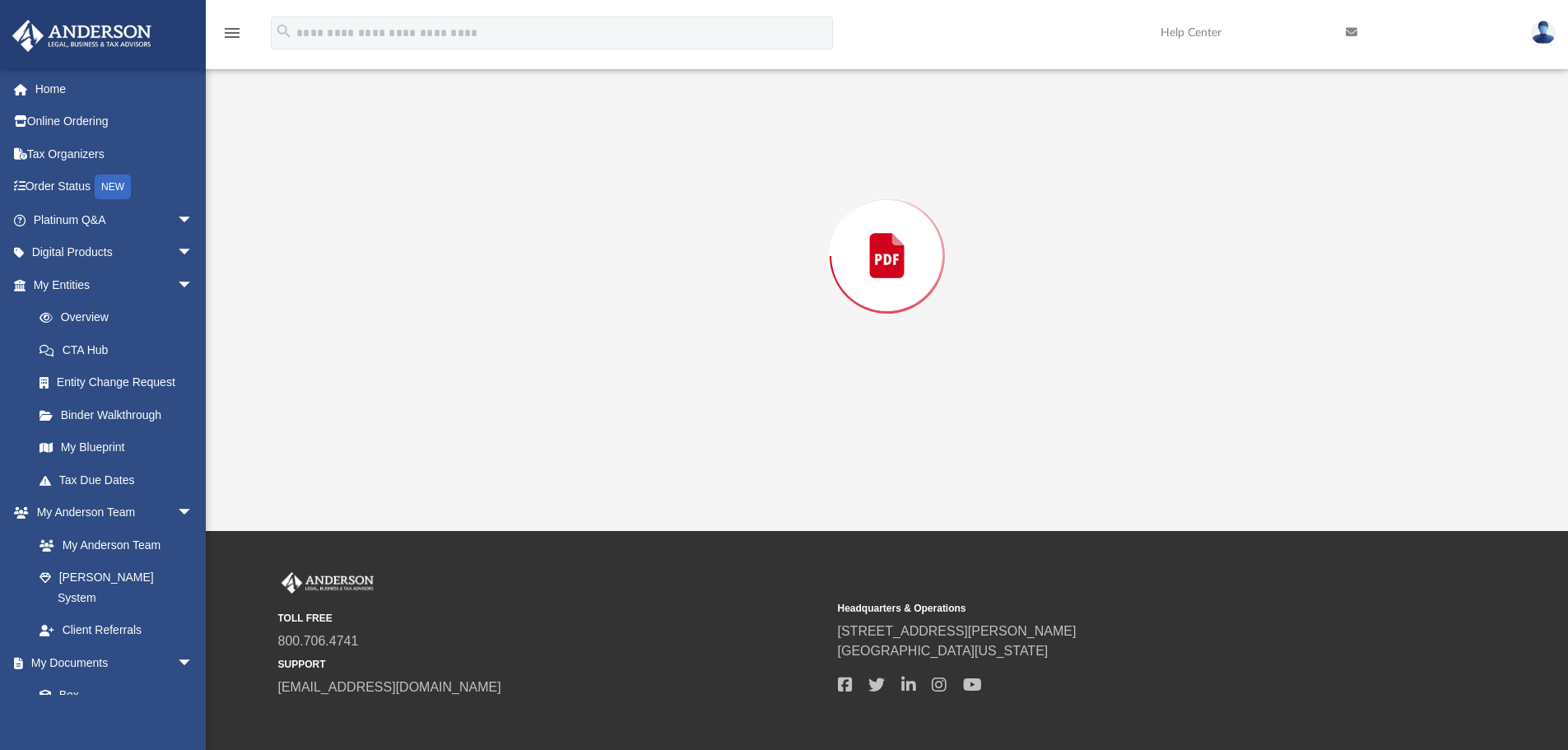
click at [429, 397] on div "Preview" at bounding box center [887, 256] width 1226 height 425
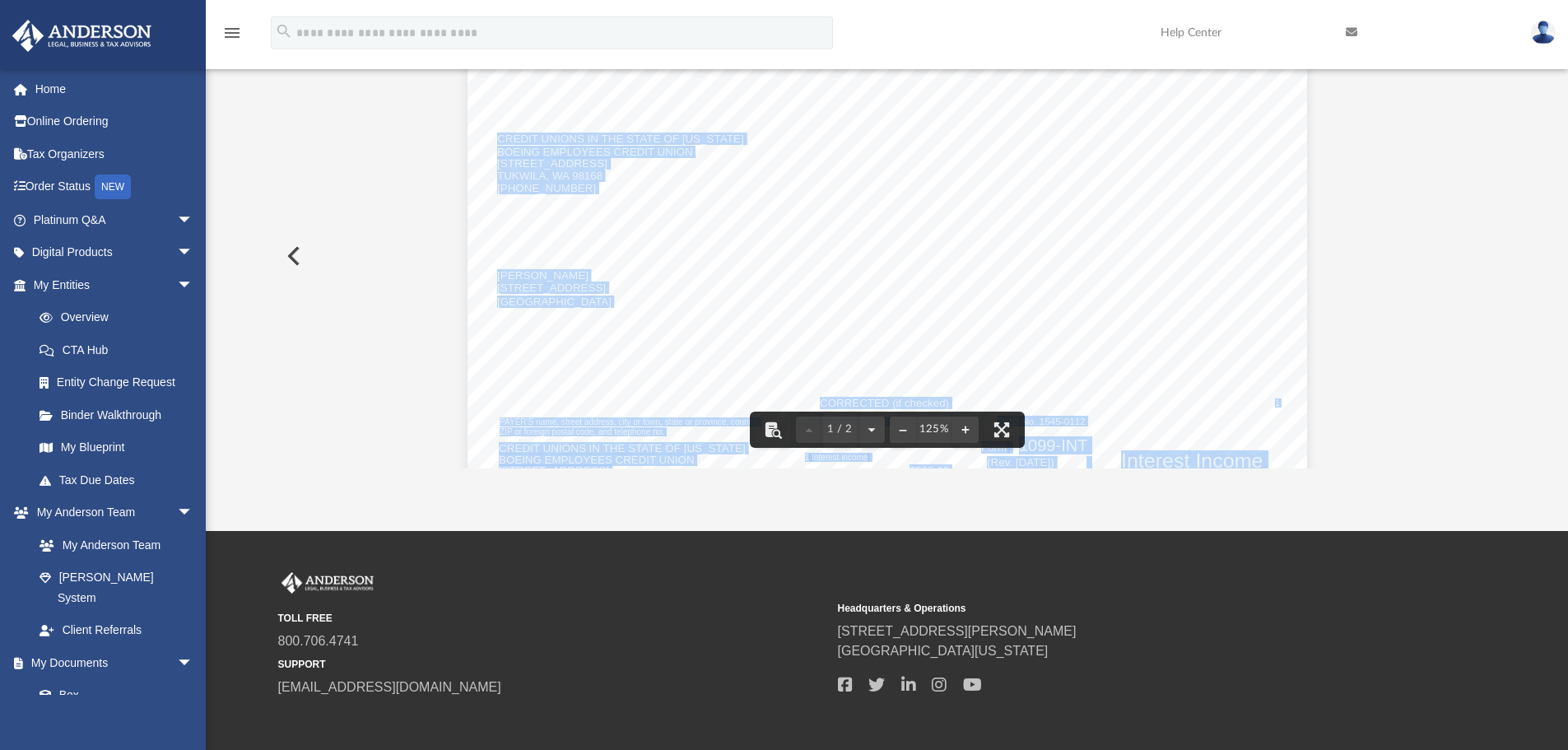
click at [757, 282] on div "CREDIT UNIONS IN THE STATE OF WASHINGTON BOEING EMPLOYEES CREDIT UNION 12770 GA…" at bounding box center [886, 599] width 839 height 1087
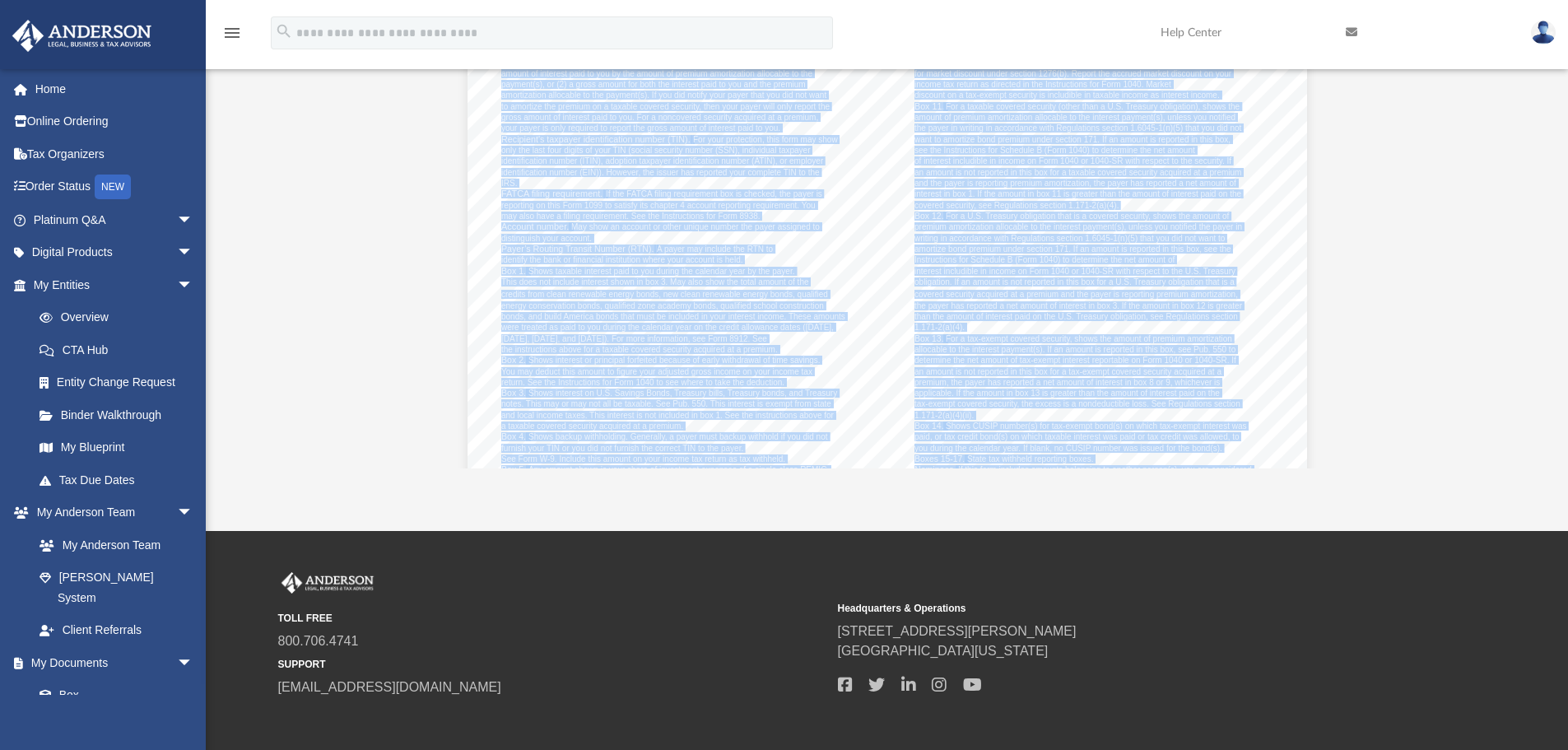
scroll to position [1400, 0]
